Goal: Task Accomplishment & Management: Manage account settings

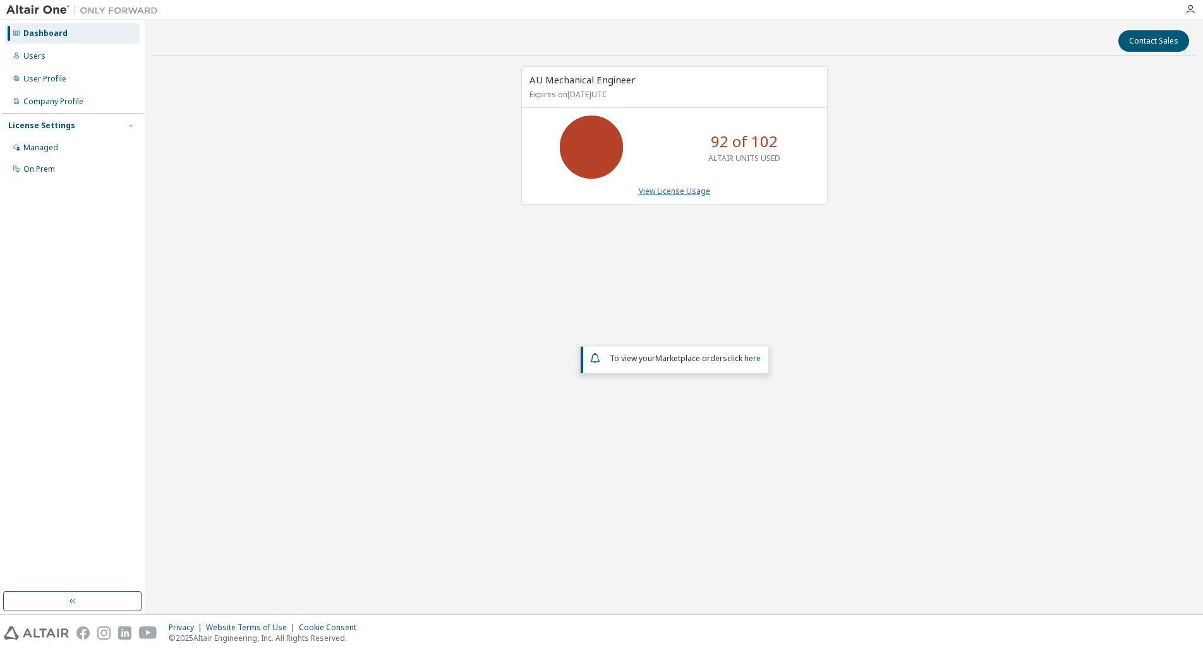
click at [666, 190] on link "View License Usage" at bounding box center [674, 191] width 71 height 11
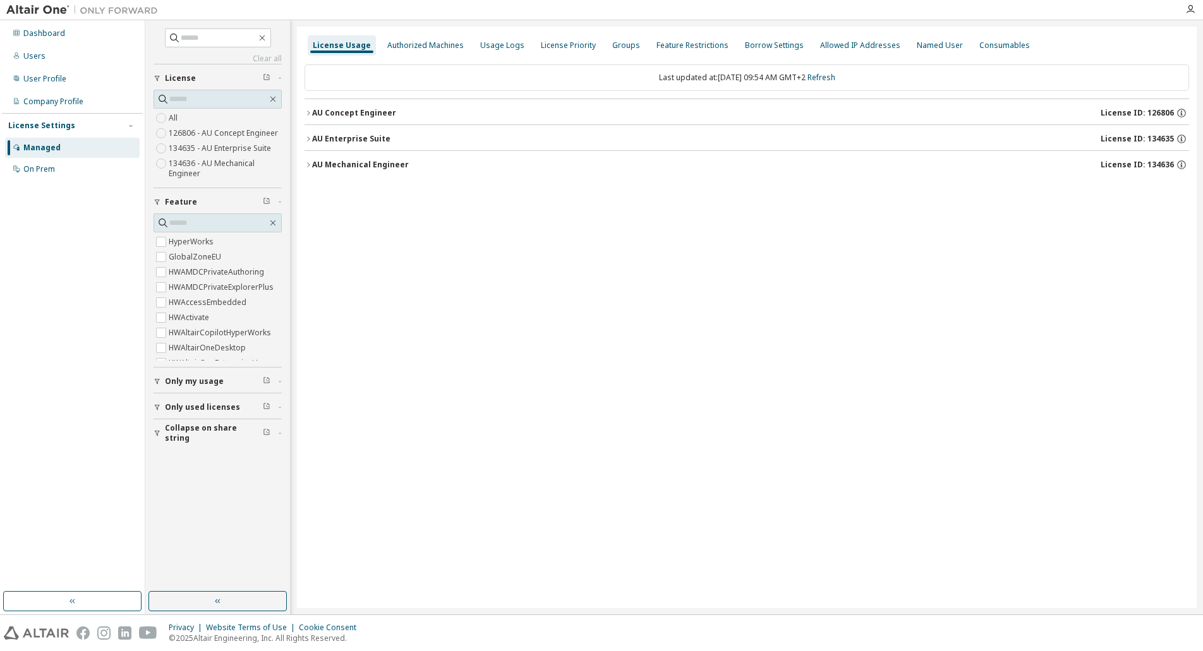
click at [307, 166] on icon "button" at bounding box center [309, 165] width 8 height 8
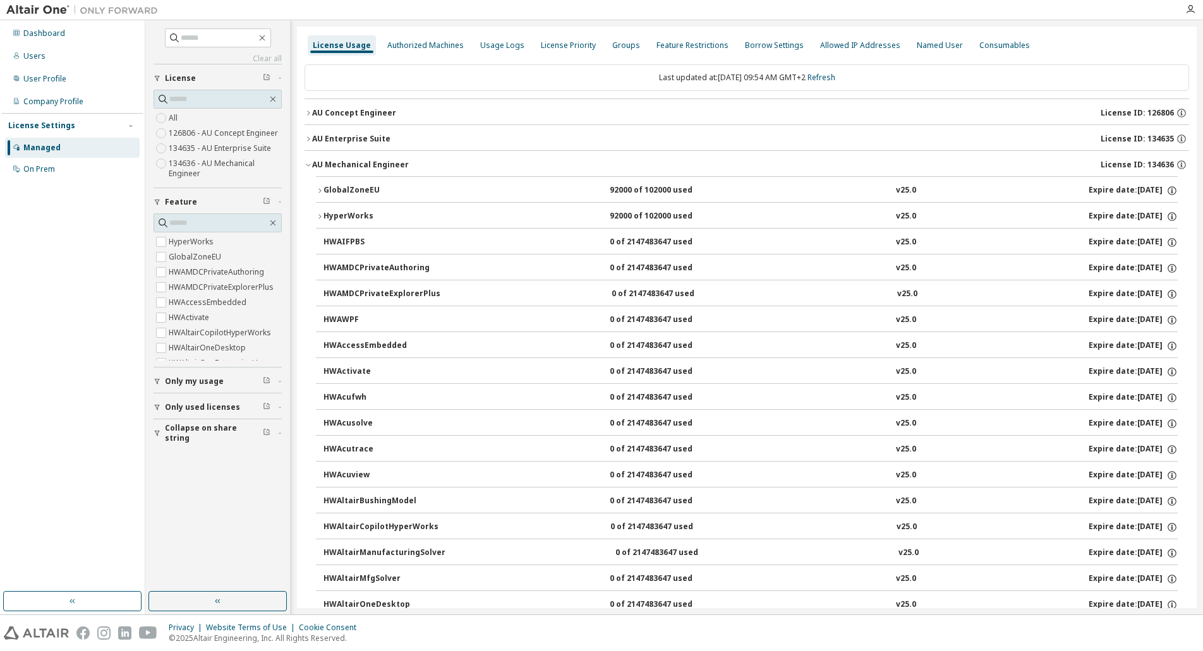
click at [321, 191] on icon "button" at bounding box center [320, 191] width 8 height 8
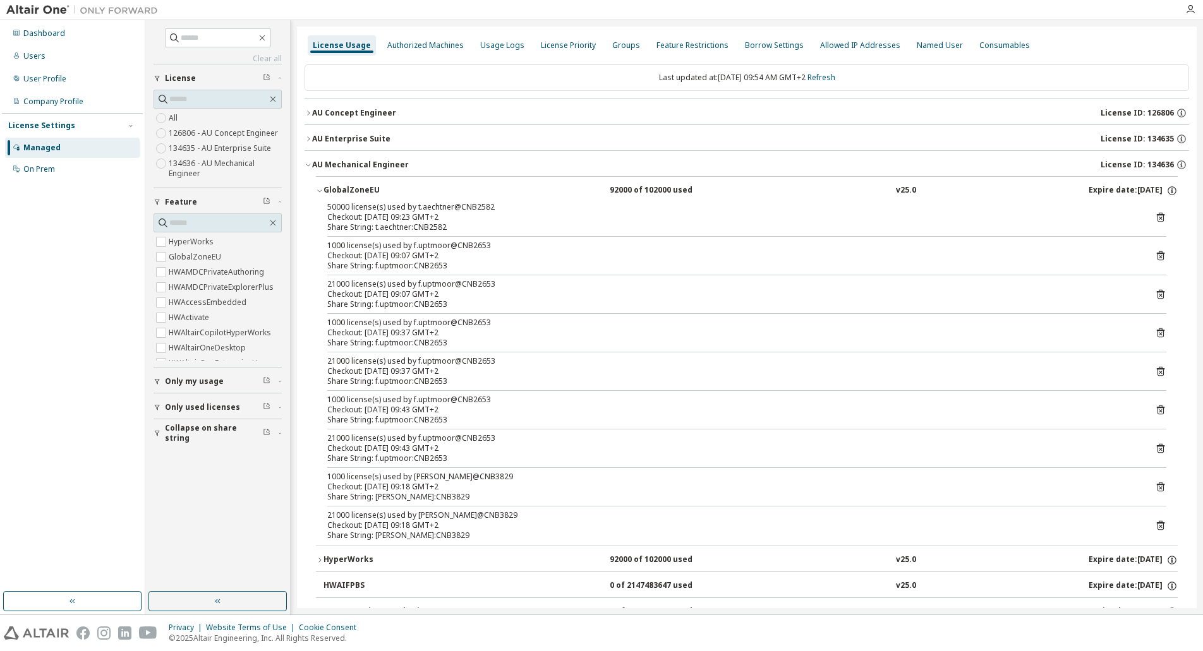
click at [363, 215] on div "Checkout: [DATE] 09:23 GMT+2" at bounding box center [731, 217] width 809 height 10
click at [322, 562] on icon "button" at bounding box center [320, 561] width 8 height 8
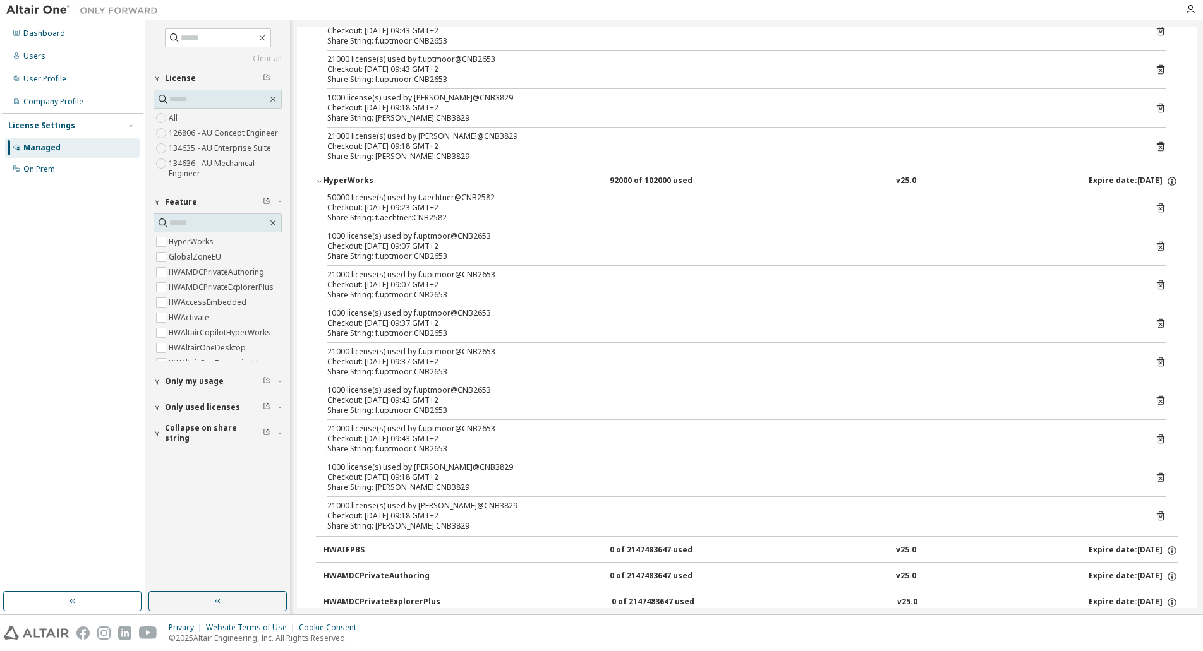
scroll to position [442, 0]
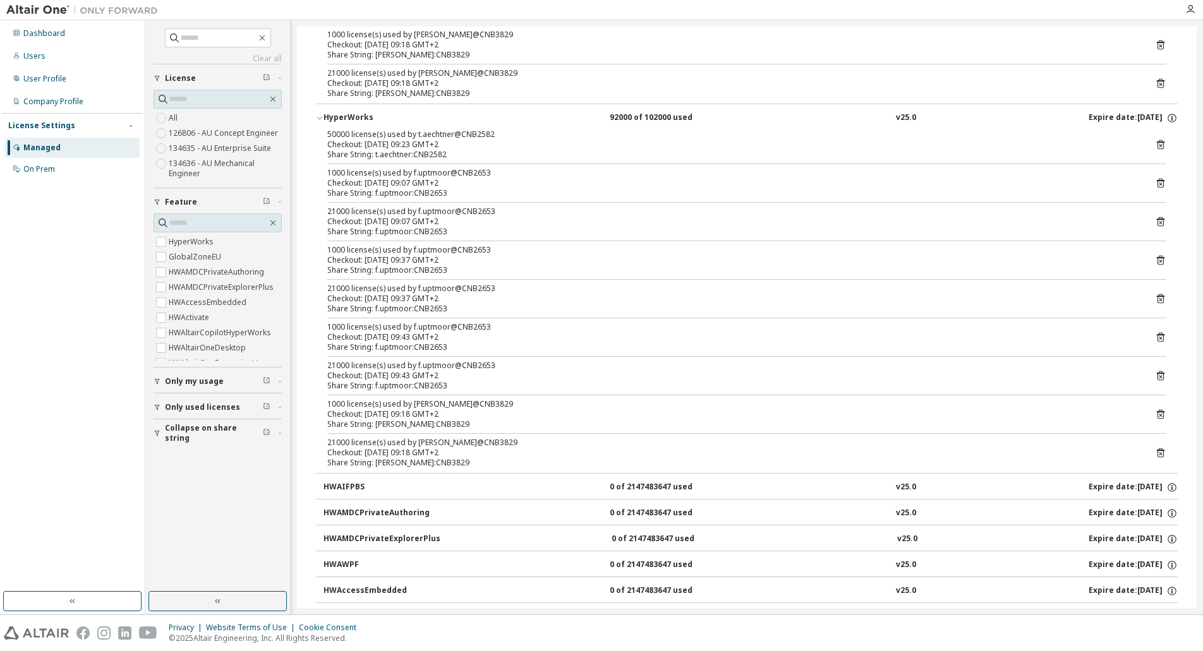
click at [559, 145] on div "Checkout: [DATE] 09:23 GMT+2" at bounding box center [731, 145] width 809 height 10
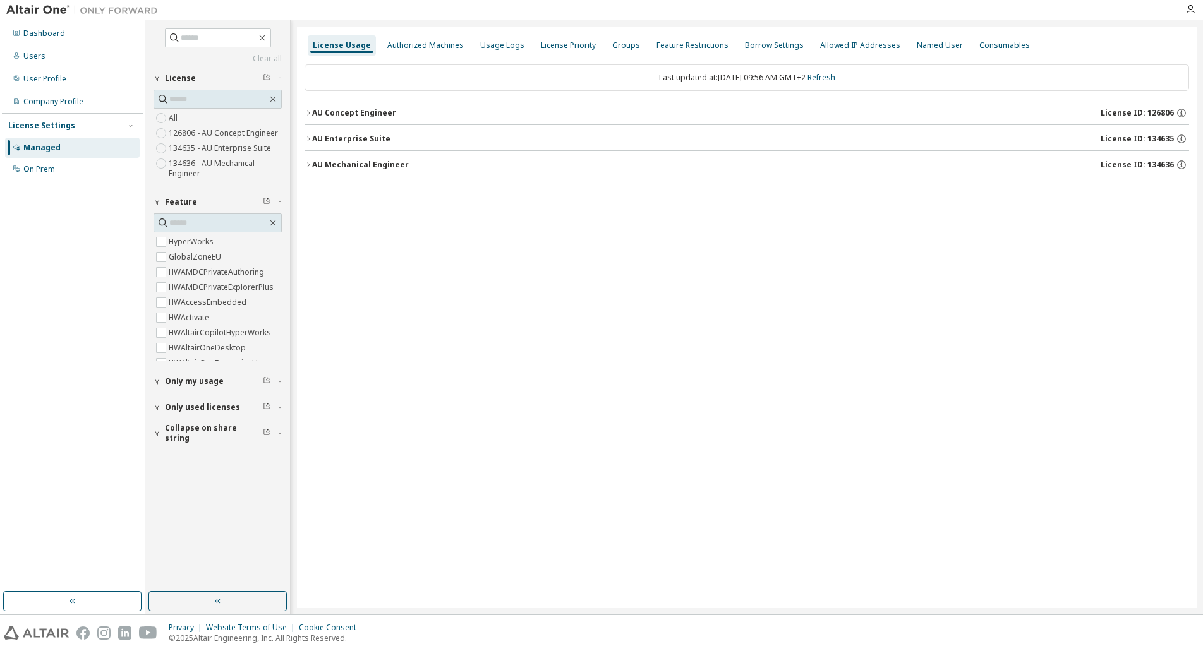
click at [308, 139] on icon "button" at bounding box center [309, 139] width 8 height 8
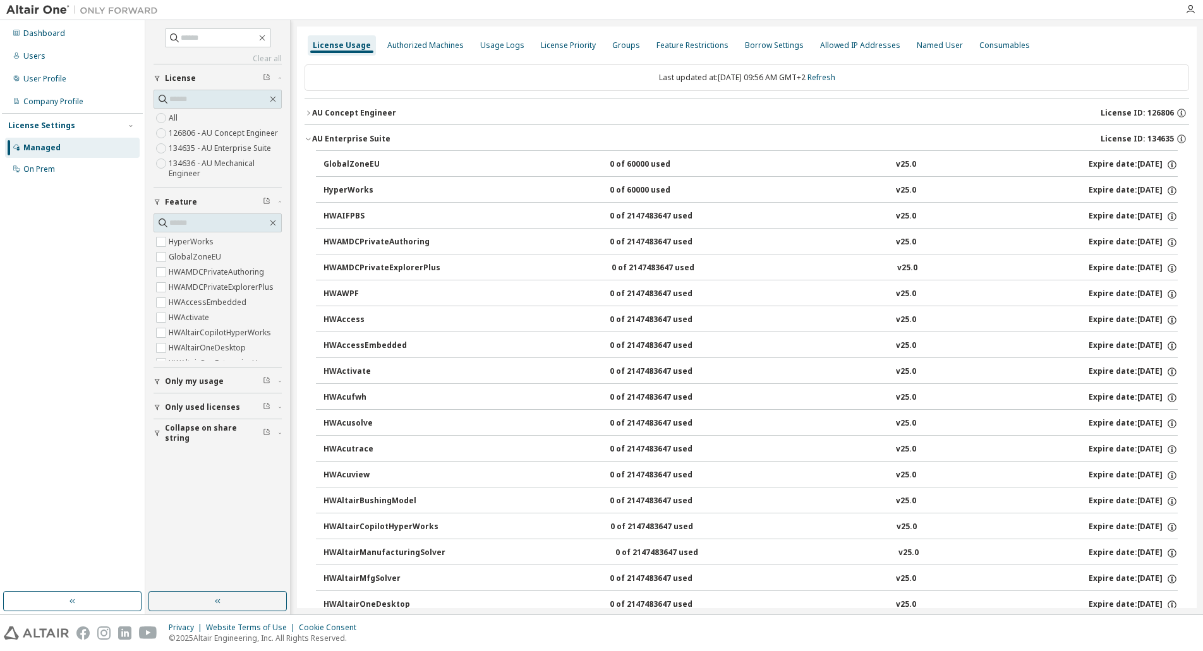
click at [311, 140] on icon "button" at bounding box center [309, 139] width 8 height 8
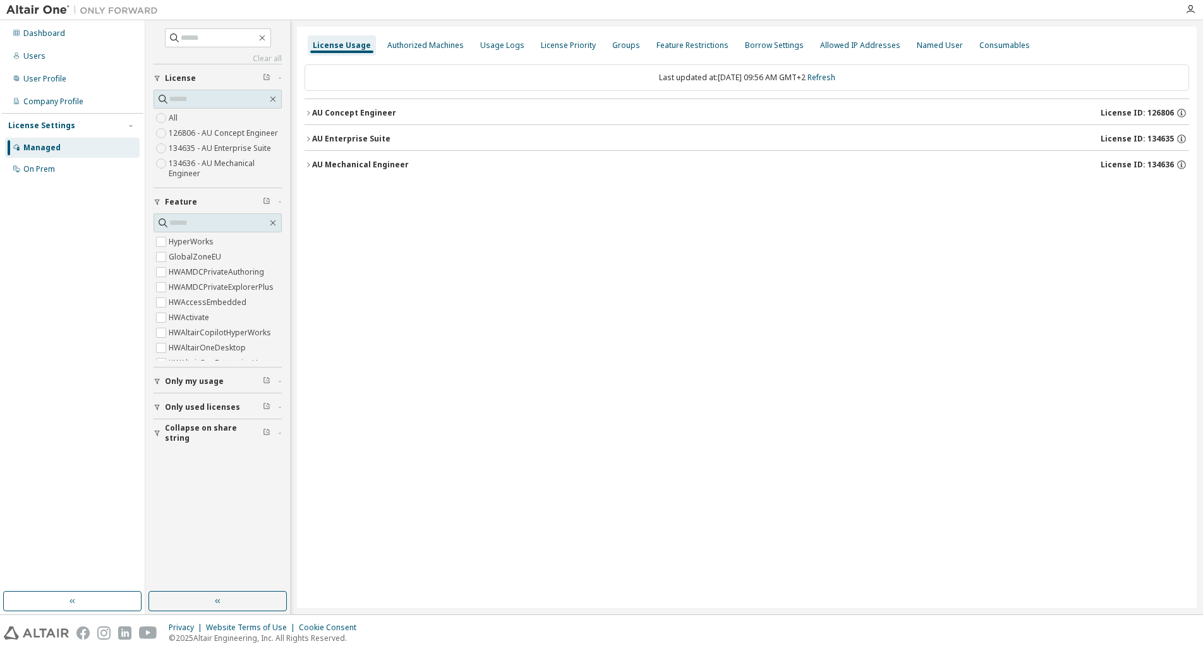
click at [313, 160] on div "AU Mechanical Engineer" at bounding box center [360, 165] width 97 height 10
